Goal: Task Accomplishment & Management: Use online tool/utility

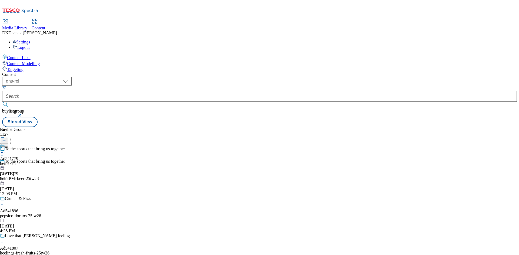
select select "ghs-[GEOGRAPHIC_DATA]"
click at [70, 77] on select "ghs-roi ghs-[GEOGRAPHIC_DATA]" at bounding box center [36, 81] width 69 height 9
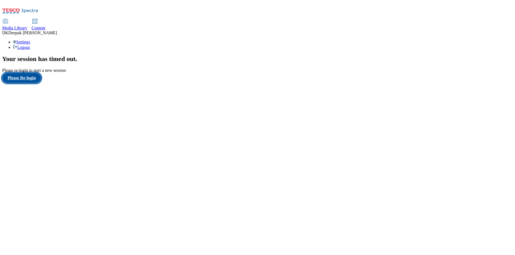
click at [26, 83] on button "Please Re-login" at bounding box center [21, 78] width 39 height 10
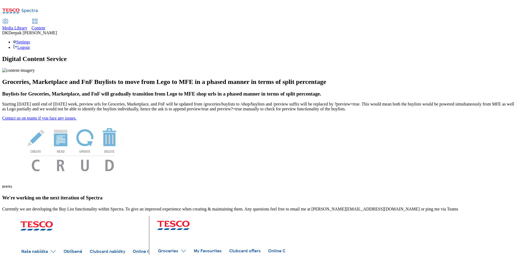
click at [38, 18] on icon at bounding box center [35, 21] width 6 height 6
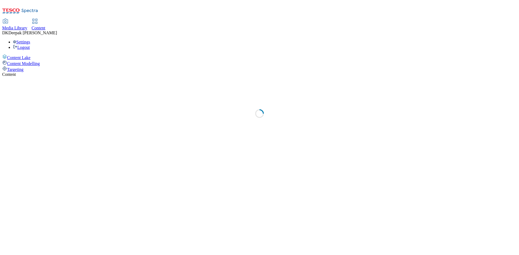
select select "ghs-[GEOGRAPHIC_DATA]"
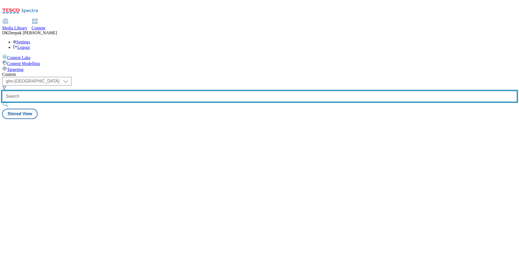
click at [136, 91] on input "text" at bounding box center [259, 96] width 515 height 11
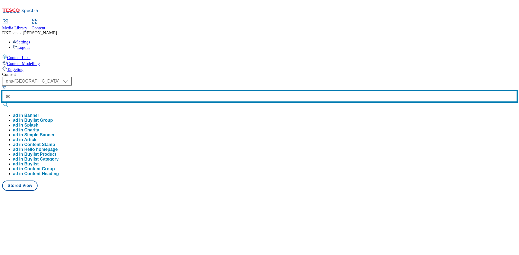
paste input "541457"
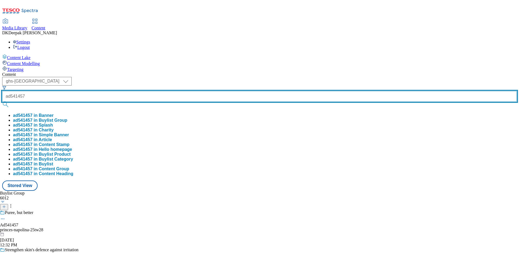
type input "ad541457"
click at [2, 102] on button "submit" at bounding box center [6, 104] width 8 height 5
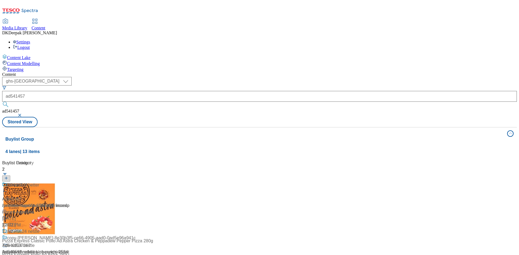
click at [18, 72] on div "Content Lake Content Modelling Targeting" at bounding box center [259, 63] width 515 height 18
click at [70, 203] on div "/ princes-napolina-25tw28 / princes" at bounding box center [36, 206] width 68 height 6
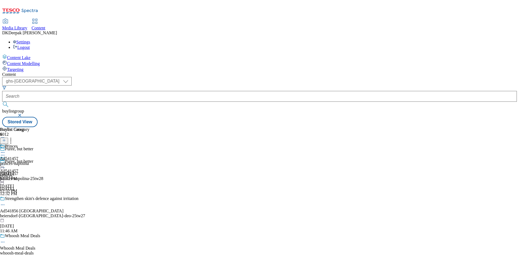
click at [29, 161] on div "princes-napolina" at bounding box center [14, 163] width 29 height 5
click at [5, 162] on icon at bounding box center [2, 164] width 5 height 5
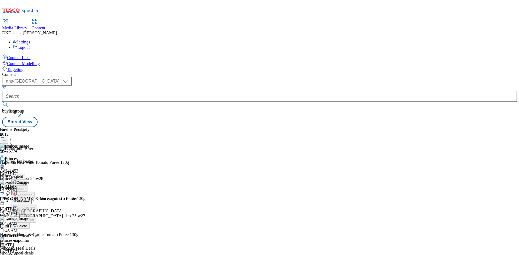
click at [29, 200] on span "Preview" at bounding box center [23, 202] width 13 height 4
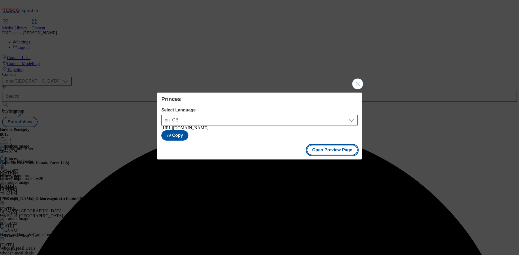
click at [340, 155] on button "Open Preview Page" at bounding box center [332, 150] width 51 height 10
click at [355, 80] on button "Close Modal" at bounding box center [357, 84] width 11 height 11
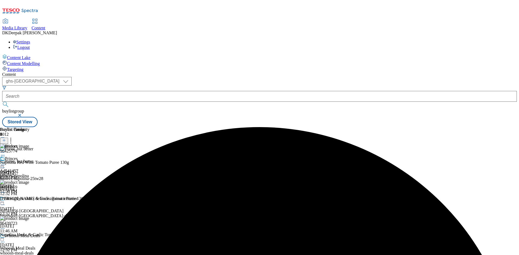
click at [5, 162] on icon at bounding box center [2, 164] width 5 height 5
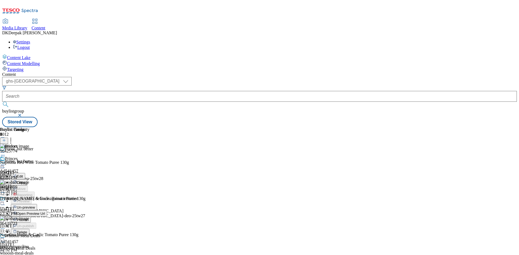
click at [85, 159] on div "Puree, but better" at bounding box center [42, 165] width 85 height 12
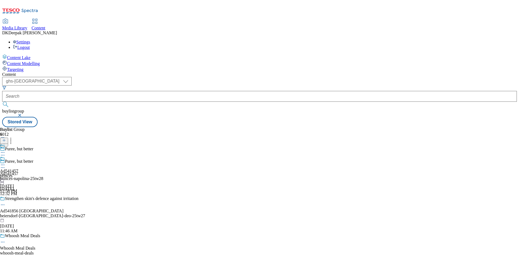
click at [5, 165] on icon at bounding box center [2, 167] width 5 height 5
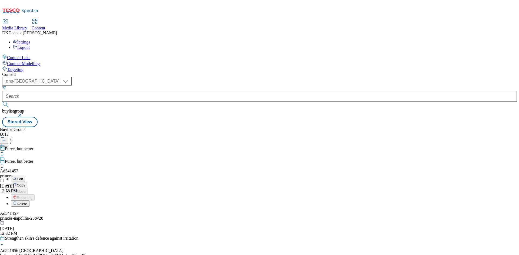
click at [25, 176] on button "Edit" at bounding box center [18, 179] width 14 height 6
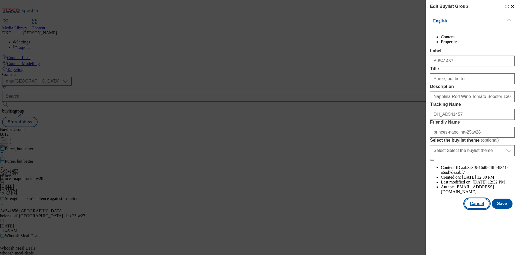
click at [478, 209] on button "Cancel" at bounding box center [476, 204] width 25 height 10
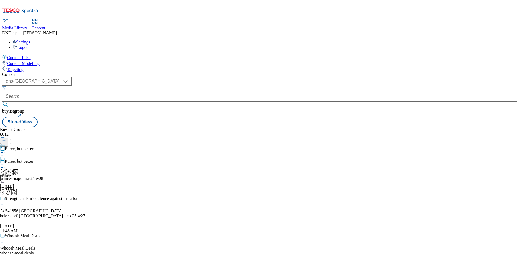
click at [18, 174] on div "princes" at bounding box center [9, 176] width 18 height 5
click at [5, 162] on icon at bounding box center [2, 164] width 5 height 5
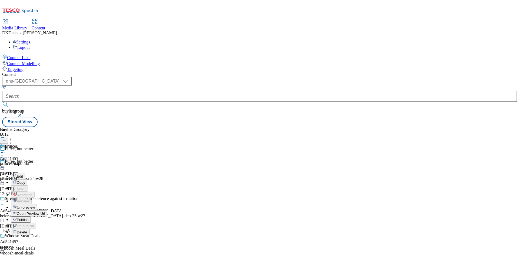
click at [25, 173] on button "Edit" at bounding box center [18, 176] width 14 height 6
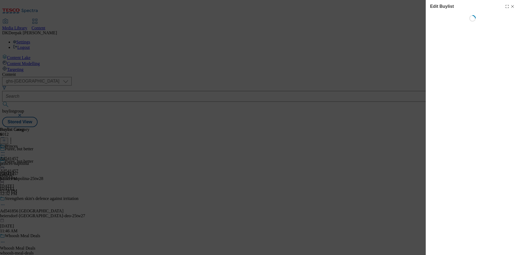
select select "tactical"
select select "supplier funded short term 1-3 weeks"
select select "dunnhumby"
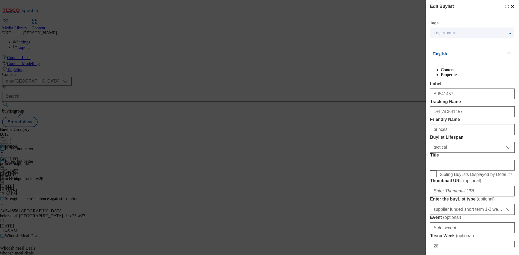
select select "Banner"
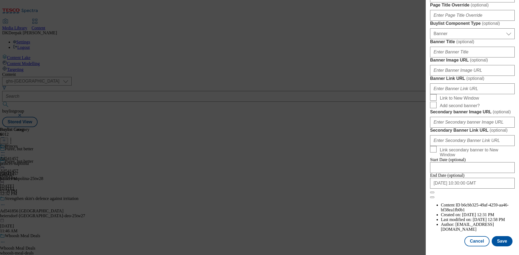
scroll to position [531, 0]
click at [470, 240] on button "Cancel" at bounding box center [476, 242] width 25 height 10
select select "tactical"
select select "supplier funded short term 1-3 weeks"
select select "dunnhumby"
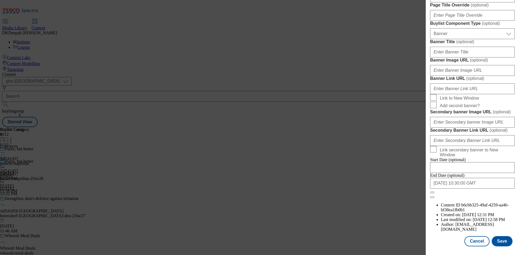
select select "Banner"
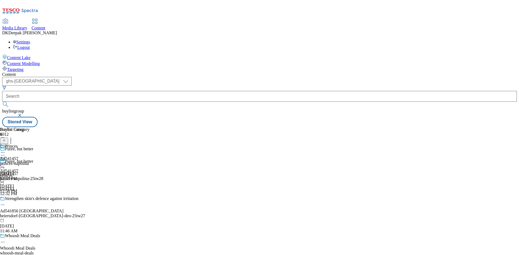
scroll to position [410, 0]
click at [29, 161] on div "princes-napolina" at bounding box center [14, 163] width 29 height 5
click at [5, 162] on icon at bounding box center [2, 164] width 5 height 5
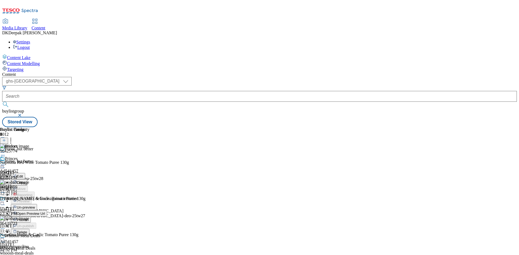
click at [47, 217] on li "Publish" at bounding box center [29, 220] width 36 height 6
click at [5, 162] on icon at bounding box center [2, 164] width 5 height 5
click at [29, 218] on span "Publish" at bounding box center [23, 220] width 12 height 4
